Goal: Task Accomplishment & Management: Use online tool/utility

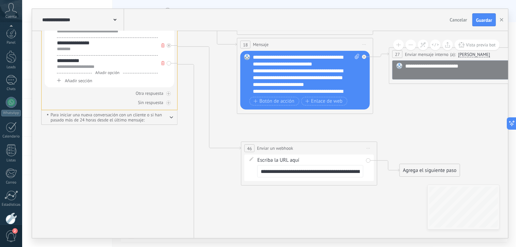
scroll to position [10, 0]
click at [300, 172] on input "**********" at bounding box center [310, 171] width 106 height 12
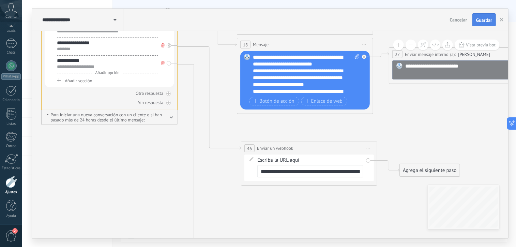
click at [482, 16] on button "Guardar" at bounding box center [485, 19] width 24 height 13
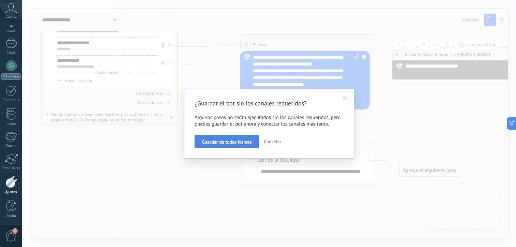
click at [202, 143] on button "Guardar de todas formas" at bounding box center [227, 141] width 64 height 13
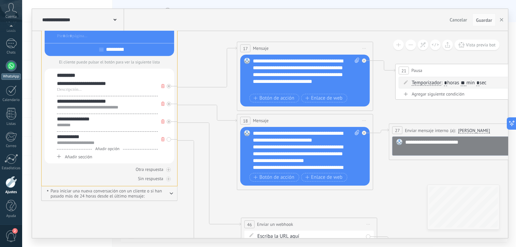
click at [12, 68] on div at bounding box center [11, 65] width 11 height 11
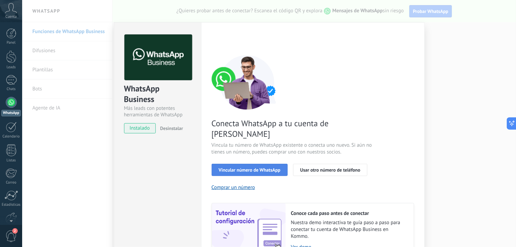
click at [236, 167] on span "Vincular número de WhatsApp" at bounding box center [250, 169] width 62 height 5
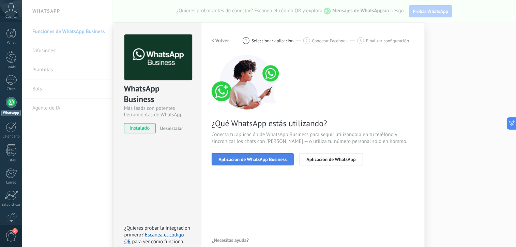
click at [271, 157] on span "Aplicación de WhatsApp Business" at bounding box center [253, 159] width 68 height 5
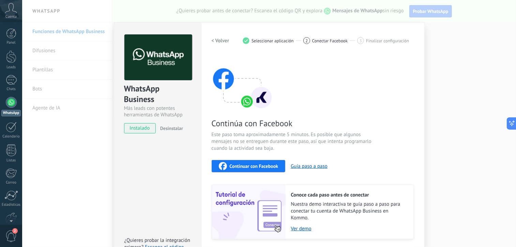
click at [268, 166] on span "Continuar con Facebook" at bounding box center [254, 166] width 49 height 5
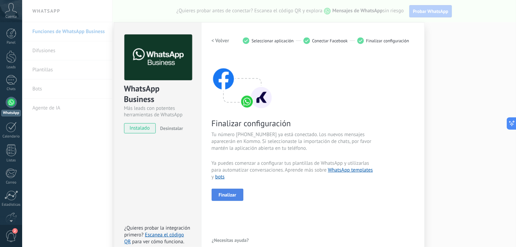
click at [219, 194] on span "Finalizar" at bounding box center [228, 194] width 18 height 5
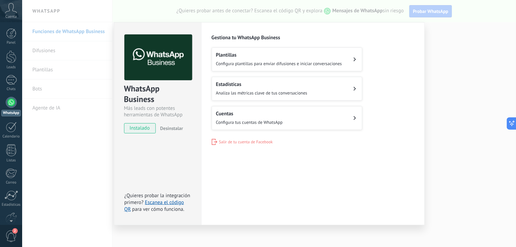
click at [70, 146] on div "WhatsApp Business Más leads con potentes herramientas de WhatsApp instalado Des…" at bounding box center [269, 123] width 494 height 247
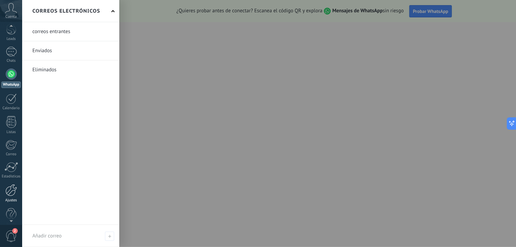
scroll to position [35, 0]
click at [11, 185] on div at bounding box center [11, 184] width 12 height 12
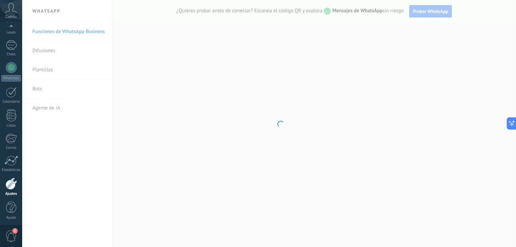
scroll to position [36, 0]
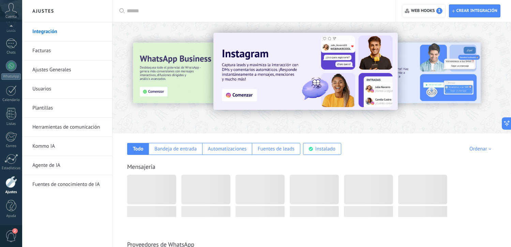
click at [65, 127] on link "Herramientas de comunicación" at bounding box center [68, 127] width 73 height 19
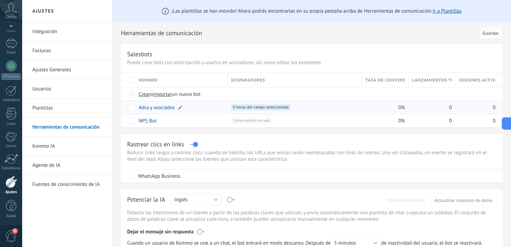
click at [159, 107] on link "Adra y asociados" at bounding box center [157, 107] width 36 height 6
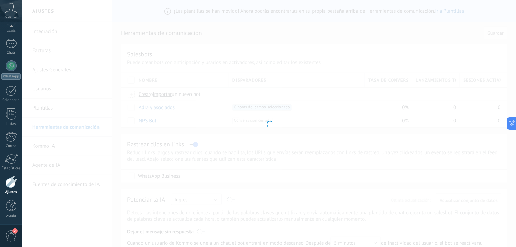
type input "**********"
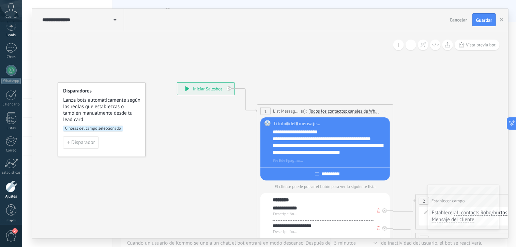
scroll to position [26, 0]
click at [11, 39] on link "Leads" at bounding box center [11, 34] width 22 height 19
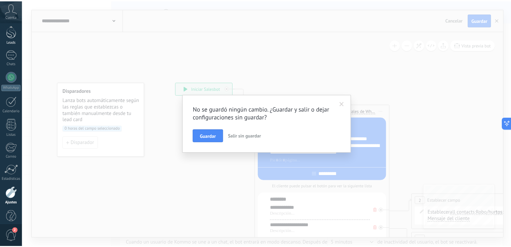
scroll to position [36, 0]
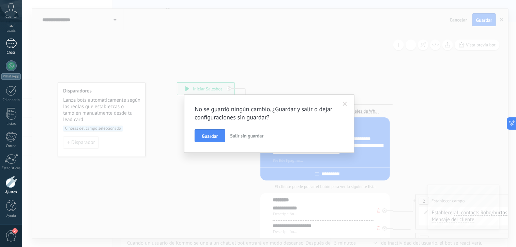
click at [11, 43] on div at bounding box center [11, 44] width 11 height 10
click at [11, 46] on div at bounding box center [11, 44] width 11 height 10
click at [202, 131] on button "Guardar" at bounding box center [210, 135] width 30 height 13
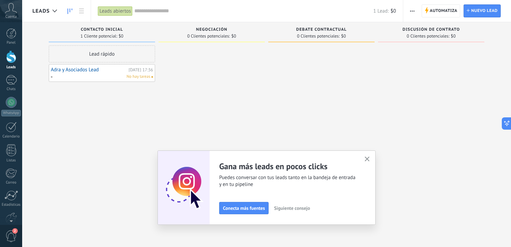
click at [143, 95] on div "Lead rápido Adra y Asociados Lead [DATE] 17:36 No hay tareas" at bounding box center [102, 124] width 106 height 158
click at [12, 32] on div at bounding box center [11, 33] width 10 height 10
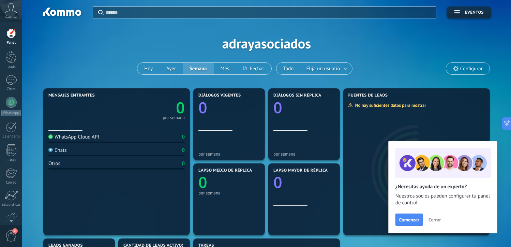
click at [12, 95] on div "Panel Leads Chats WhatsApp Clientes" at bounding box center [11, 144] width 22 height 233
click at [11, 98] on div at bounding box center [11, 102] width 11 height 11
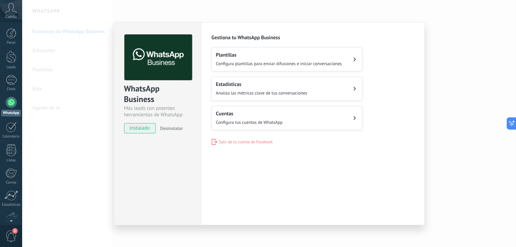
click at [237, 118] on div "Cuentas Configura tus cuentas de WhatsApp" at bounding box center [249, 117] width 67 height 15
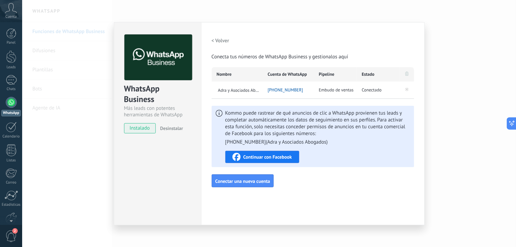
click at [429, 129] on div "WhatsApp Business Más leads con potentes herramientas de WhatsApp instalado Des…" at bounding box center [269, 123] width 494 height 247
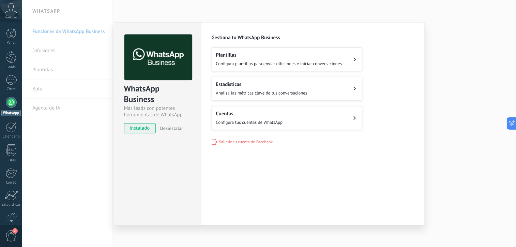
click at [412, 120] on div "Plantillas Configura plantillas para enviar difusiones e iniciar conversaciones…" at bounding box center [313, 88] width 203 height 83
click at [452, 124] on div "WhatsApp Business Más leads con potentes herramientas de WhatsApp instalado Des…" at bounding box center [269, 123] width 494 height 247
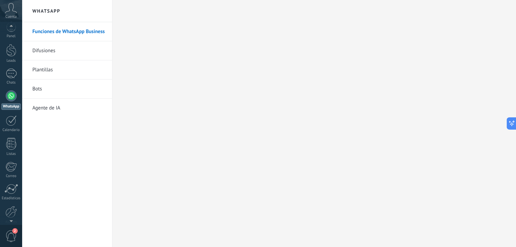
click at [10, 215] on div at bounding box center [11, 219] width 22 height 10
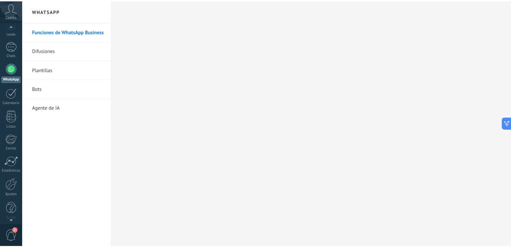
scroll to position [36, 0]
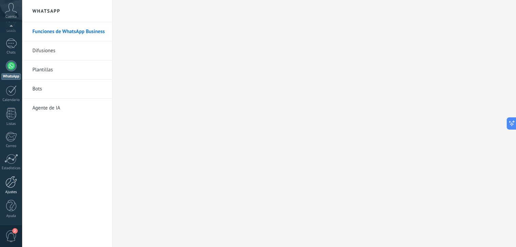
click at [12, 181] on div at bounding box center [11, 182] width 12 height 12
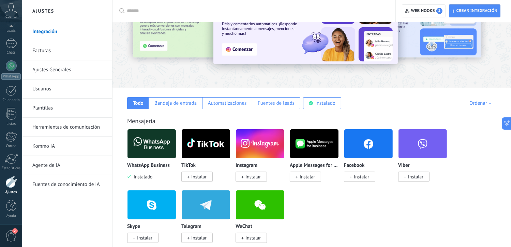
scroll to position [89, 0]
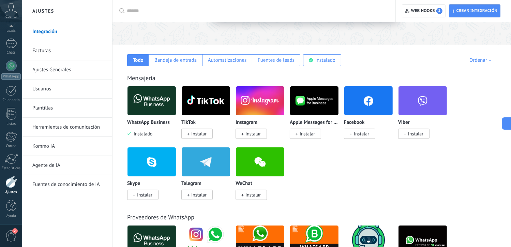
click at [62, 127] on link "Herramientas de comunicación" at bounding box center [68, 127] width 73 height 19
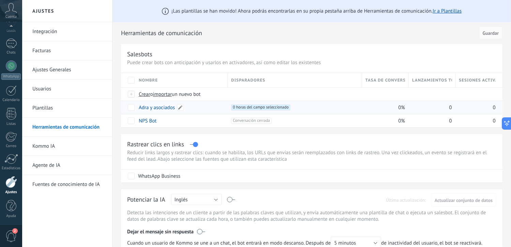
click at [162, 108] on link "Adra y asociados" at bounding box center [157, 107] width 36 height 6
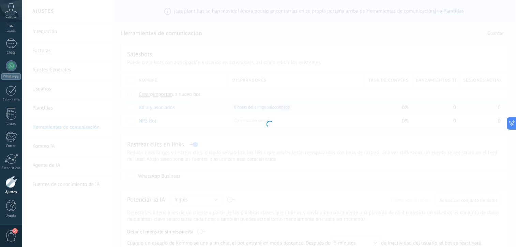
type input "**********"
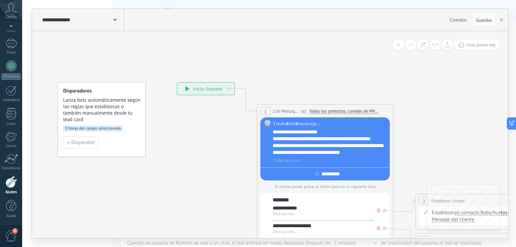
click at [116, 105] on span "Lanza bots automáticamente según las reglas que establezcas o también manualmen…" at bounding box center [102, 110] width 78 height 26
click at [79, 137] on button "Disparador" at bounding box center [80, 142] width 35 height 12
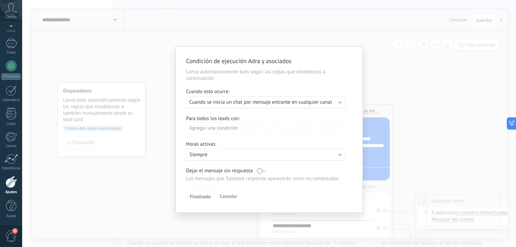
click at [219, 103] on span "Cuando se inicia un chat por mensaje entrante en cualquier canal" at bounding box center [260, 102] width 143 height 6
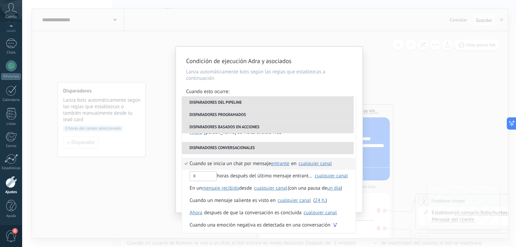
scroll to position [161, 0]
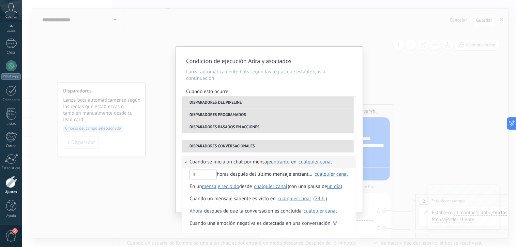
click at [188, 162] on li "Cuando se inicia un chat por mensaje entrante saliente cualquiera entrante en S…" at bounding box center [269, 162] width 174 height 12
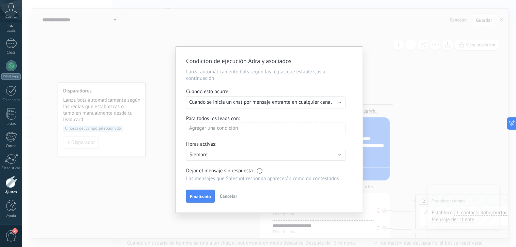
click at [238, 105] on span "Cuando se inicia un chat por mensaje entrante en cualquier canal" at bounding box center [260, 102] width 143 height 6
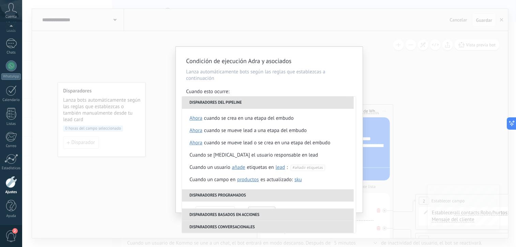
click at [218, 199] on li "Disparadores programados" at bounding box center [268, 195] width 172 height 12
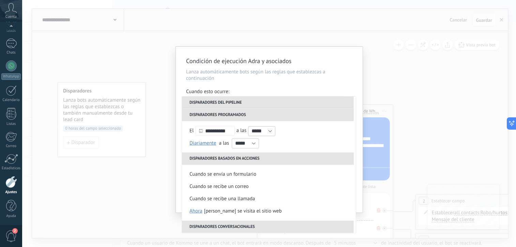
click at [207, 228] on li "Disparadores conversacionales" at bounding box center [268, 227] width 172 height 12
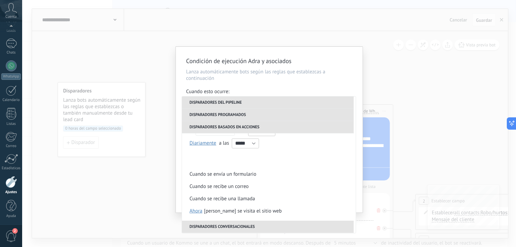
scroll to position [161, 0]
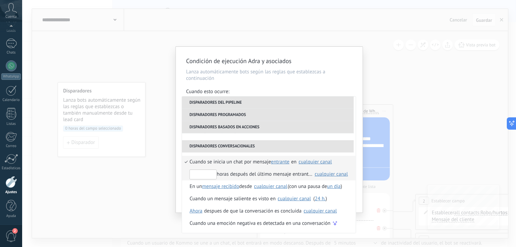
click at [205, 174] on input "text" at bounding box center [203, 174] width 27 height 10
type input "**"
click at [316, 163] on div "cualquier canal" at bounding box center [315, 161] width 33 height 5
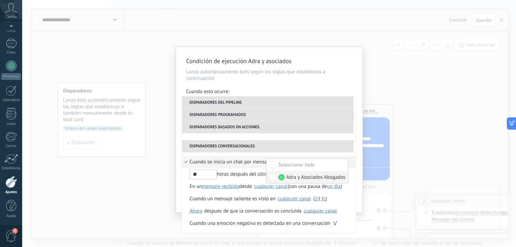
click at [314, 179] on span "Adra y Asociados Abogados" at bounding box center [315, 177] width 59 height 7
click at [301, 143] on li "Disparadores conversacionales" at bounding box center [268, 146] width 172 height 12
click at [350, 160] on li "Cuando se inicia un chat por mensaje entrante saliente cualquiera entrante en N…" at bounding box center [269, 162] width 174 height 12
click at [308, 160] on div "cualquier canal" at bounding box center [315, 161] width 33 height 5
click at [301, 174] on span "Adra y Asociados Abogados" at bounding box center [315, 177] width 59 height 7
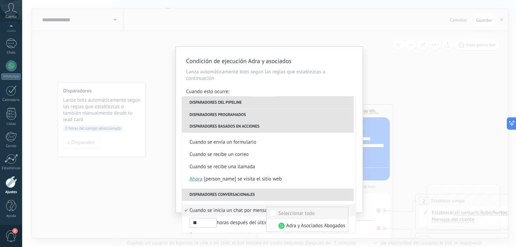
scroll to position [113, 0]
click at [282, 224] on img at bounding box center [282, 225] width 6 height 6
click at [267, 195] on li "Disparadores conversacionales" at bounding box center [268, 194] width 172 height 12
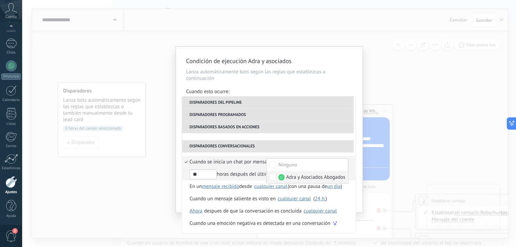
click at [237, 176] on div "** horas después del último mensaje entrante en" at bounding box center [251, 174] width 123 height 12
click at [281, 162] on span "entrante" at bounding box center [280, 162] width 18 height 6
click at [281, 162] on span "entrante" at bounding box center [288, 162] width 30 height 6
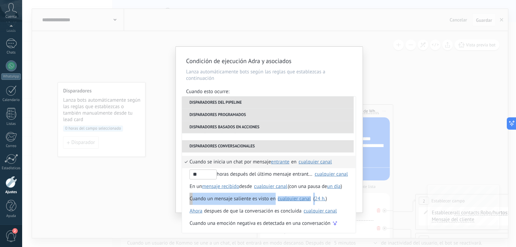
drag, startPoint x: 356, startPoint y: 190, endPoint x: 351, endPoint y: 203, distance: 13.2
click at [351, 203] on ul "**********" at bounding box center [269, 164] width 174 height 136
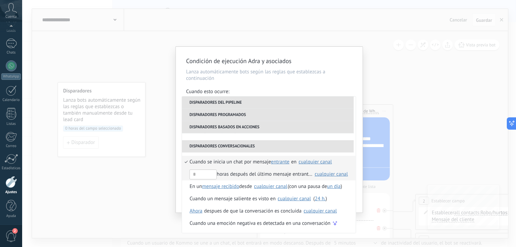
click at [326, 172] on div "cualquier canal" at bounding box center [331, 174] width 33 height 5
click at [304, 190] on span "Adra y Asociados Abogados" at bounding box center [315, 189] width 59 height 7
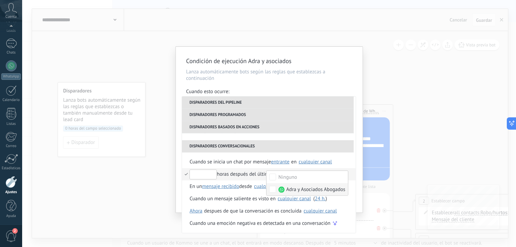
click at [213, 170] on input "text" at bounding box center [203, 174] width 27 height 10
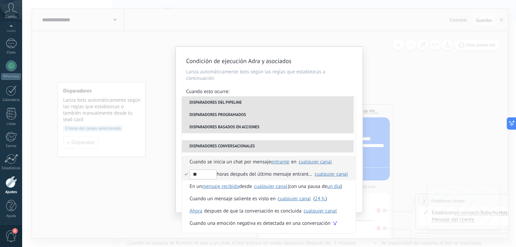
type input "**"
click at [184, 160] on li "Cuando se inicia un chat por mensaje entrante saliente cualquiera entrante en N…" at bounding box center [269, 162] width 174 height 12
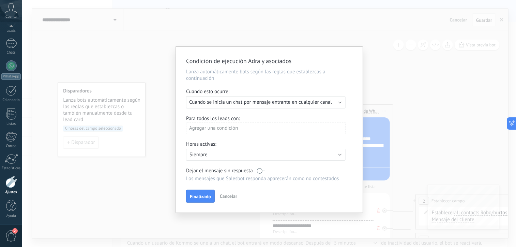
click at [227, 103] on span "Cuando se inicia un chat por mensaje entrante en cualquier canal" at bounding box center [260, 102] width 143 height 6
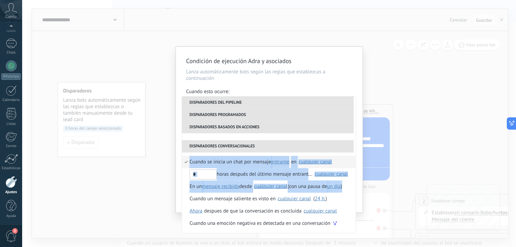
drag, startPoint x: 354, startPoint y: 186, endPoint x: 355, endPoint y: 146, distance: 40.6
click at [355, 146] on ul "**********" at bounding box center [269, 164] width 174 height 136
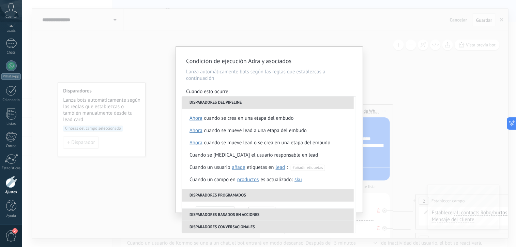
click at [358, 156] on div "**********" at bounding box center [269, 130] width 187 height 166
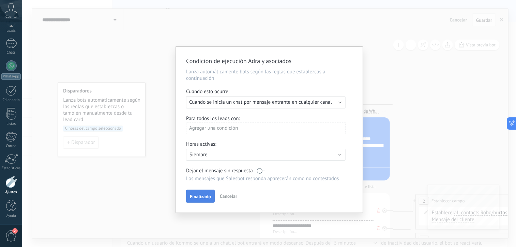
click at [193, 195] on span "Finalizado" at bounding box center [200, 196] width 21 height 5
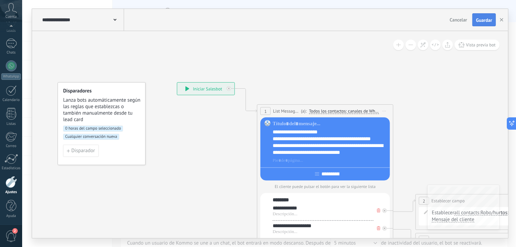
click at [476, 20] on button "Guardar" at bounding box center [485, 19] width 24 height 13
